Goal: Book appointment/travel/reservation

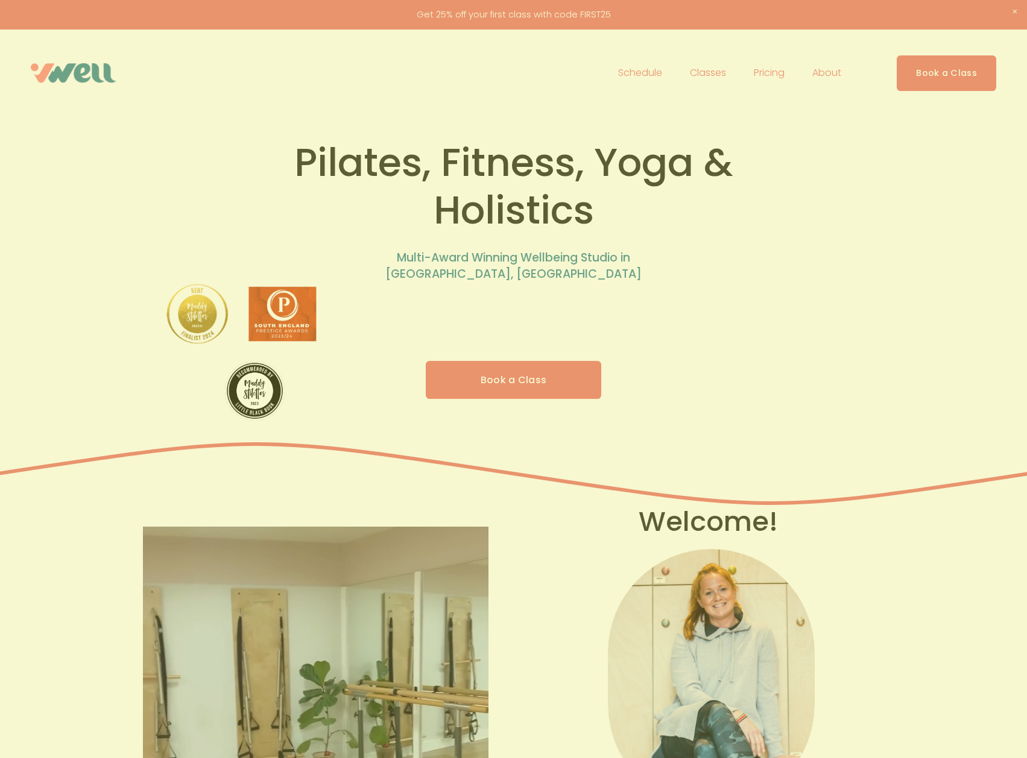
scroll to position [60, 0]
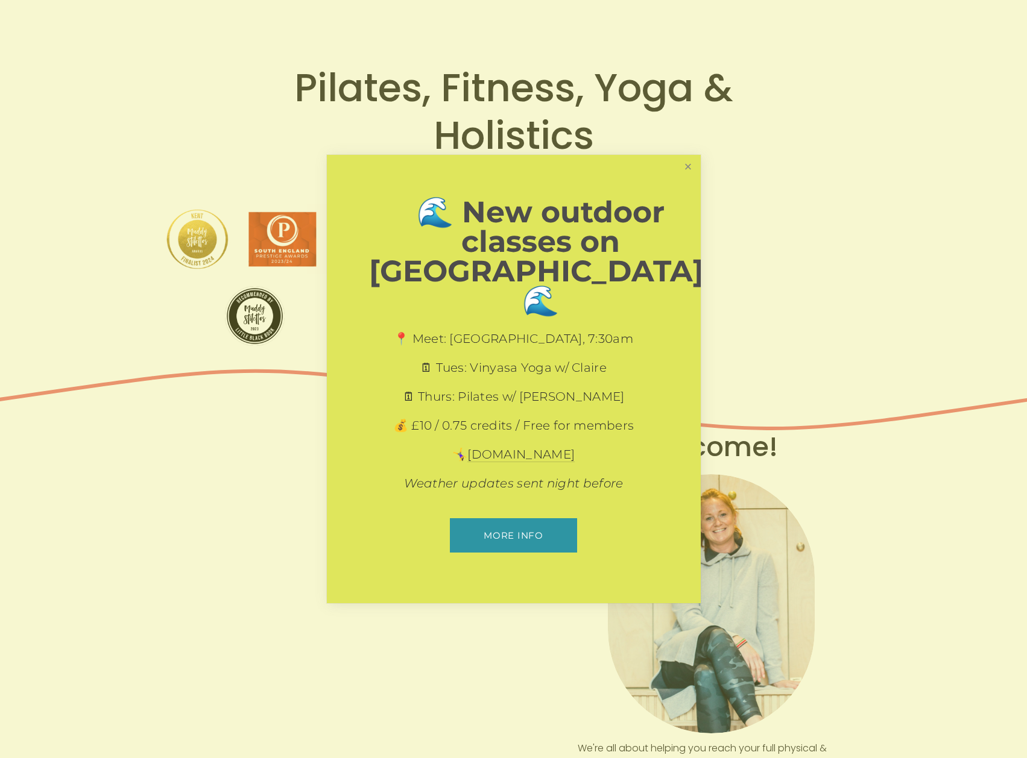
click at [684, 178] on link "Close" at bounding box center [687, 167] width 21 height 21
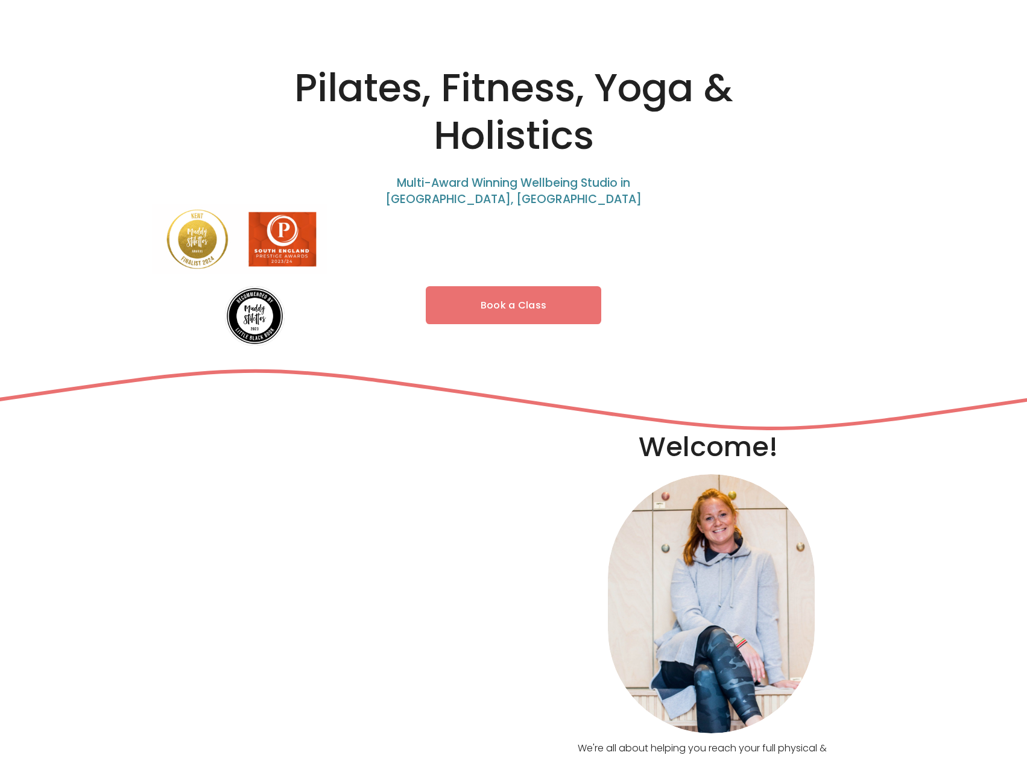
click at [549, 317] on link "Book a Class" at bounding box center [514, 305] width 176 height 38
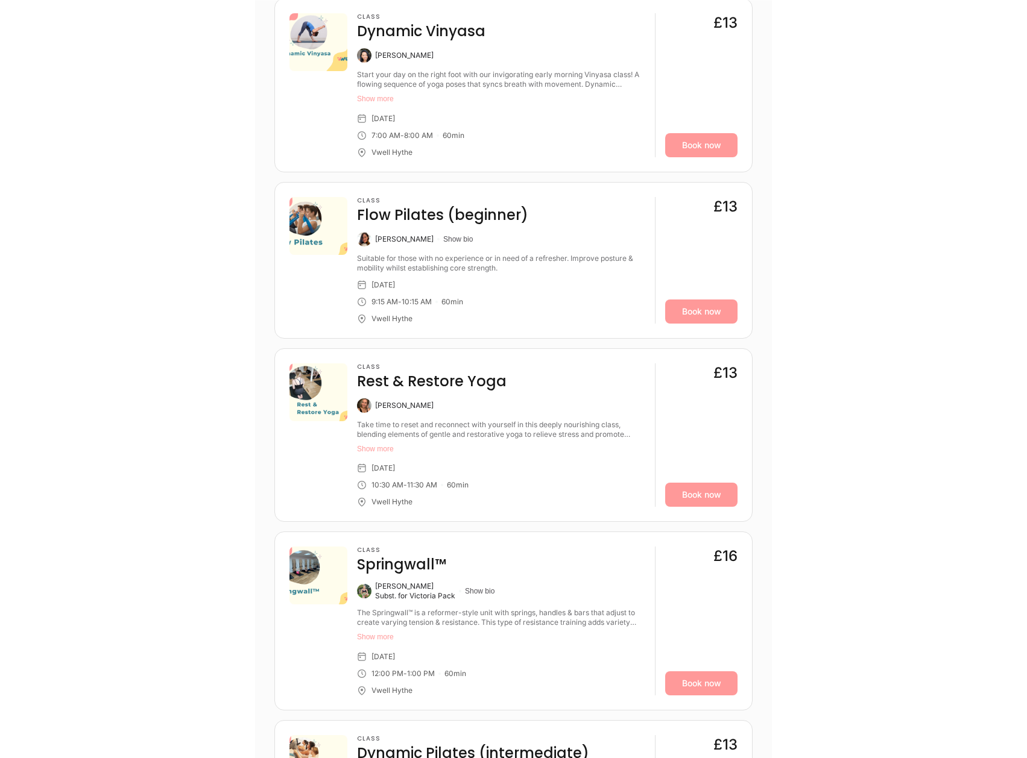
scroll to position [844, 0]
